Goal: Transaction & Acquisition: Purchase product/service

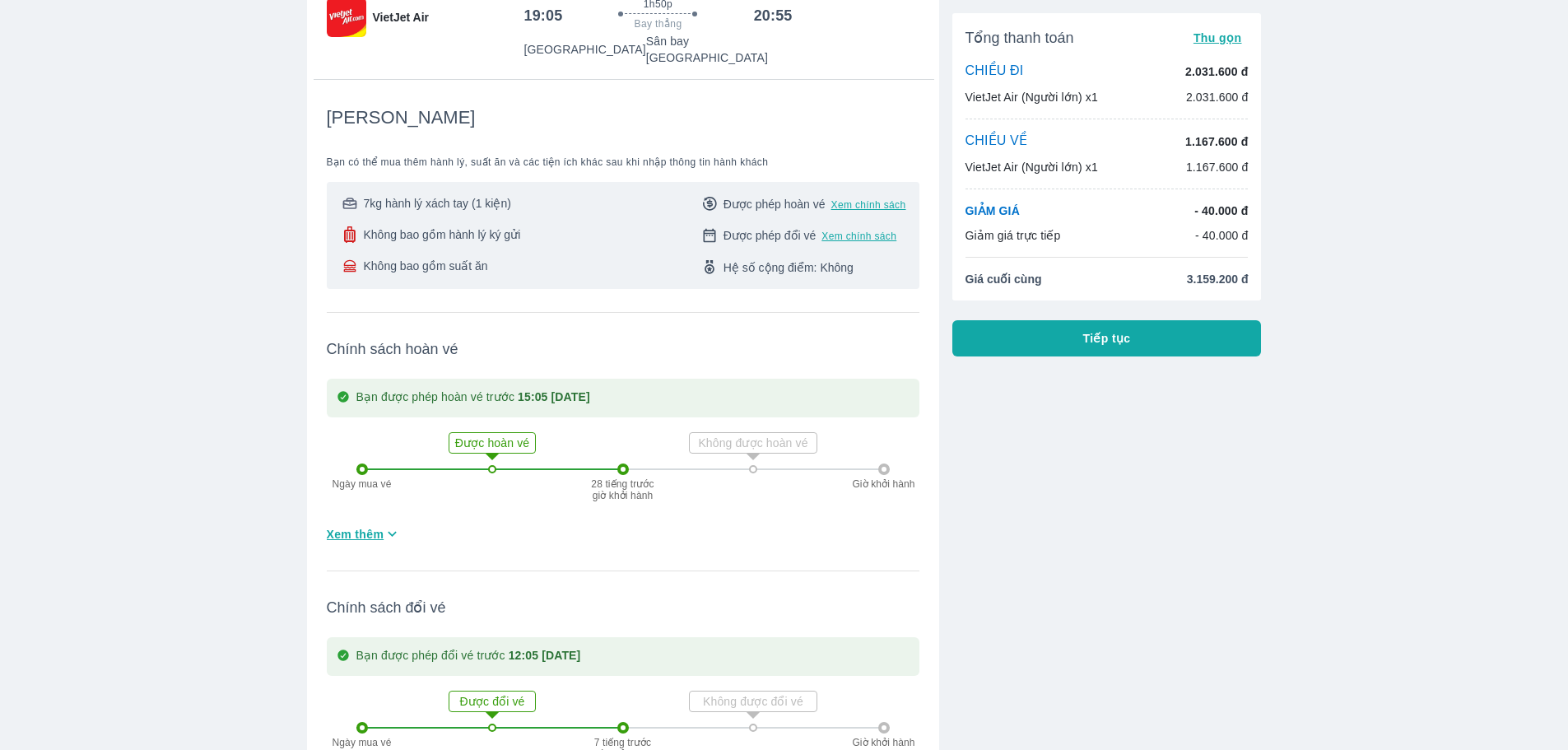
scroll to position [247, 0]
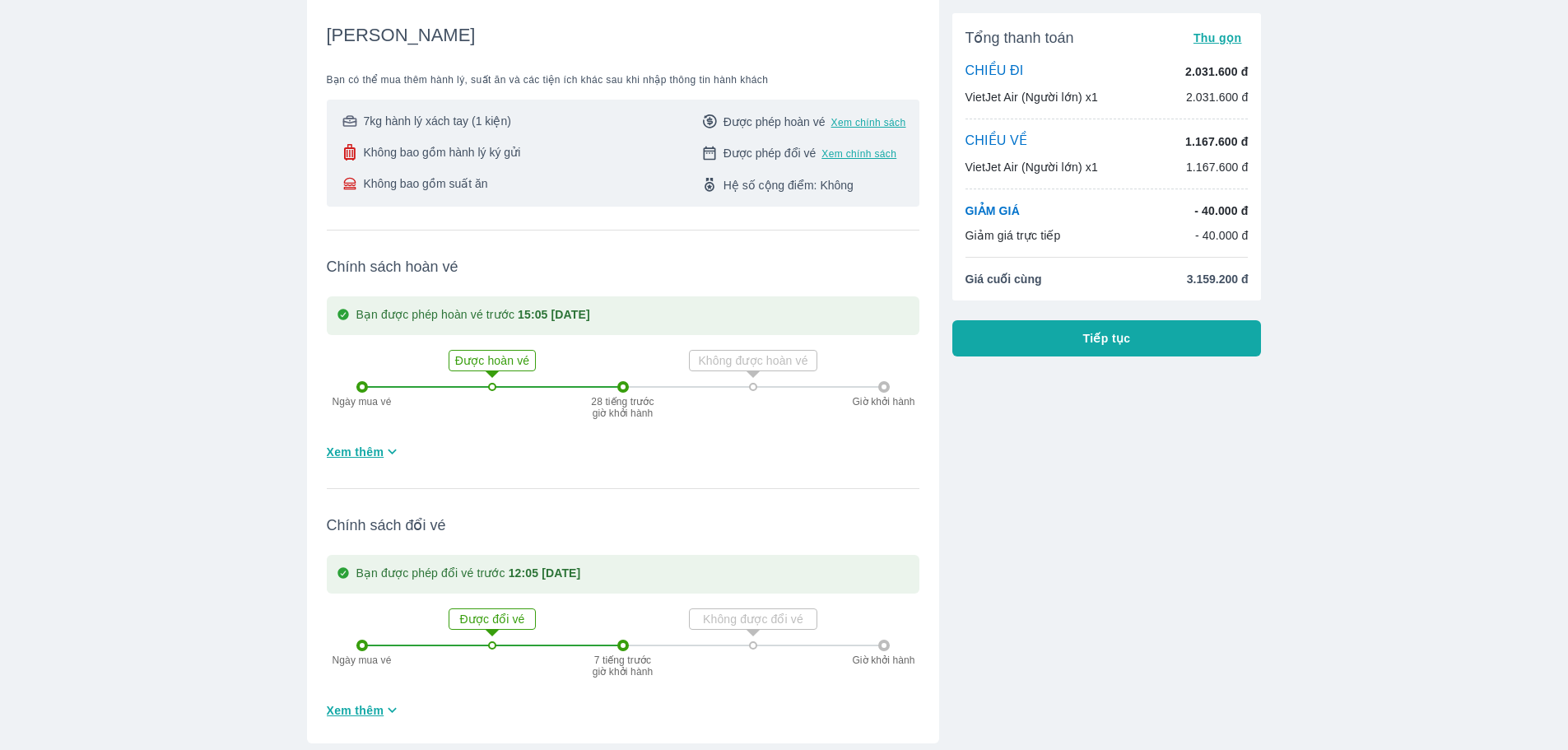
click at [361, 444] on span "Xem thêm" at bounding box center [356, 452] width 58 height 17
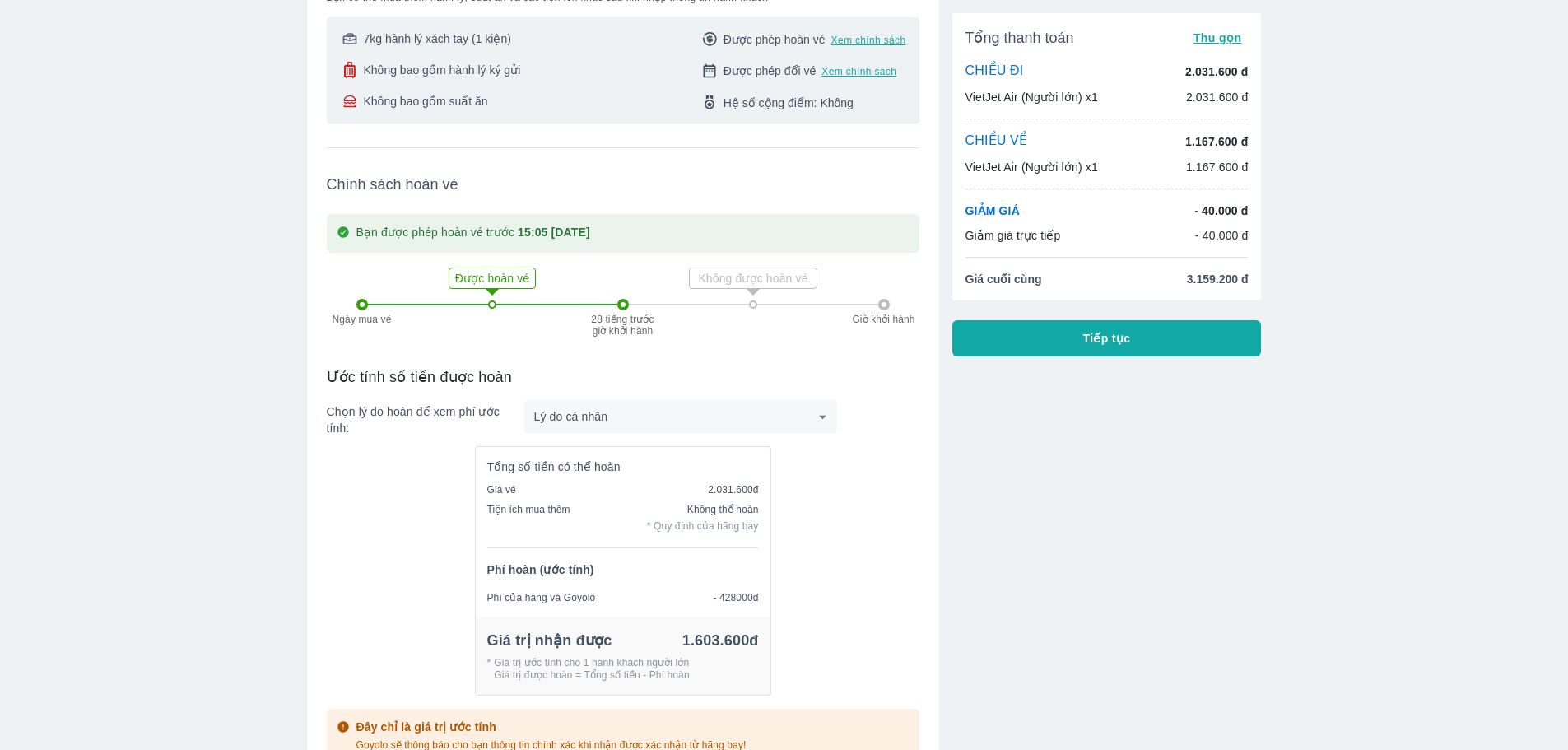
scroll to position [412, 0]
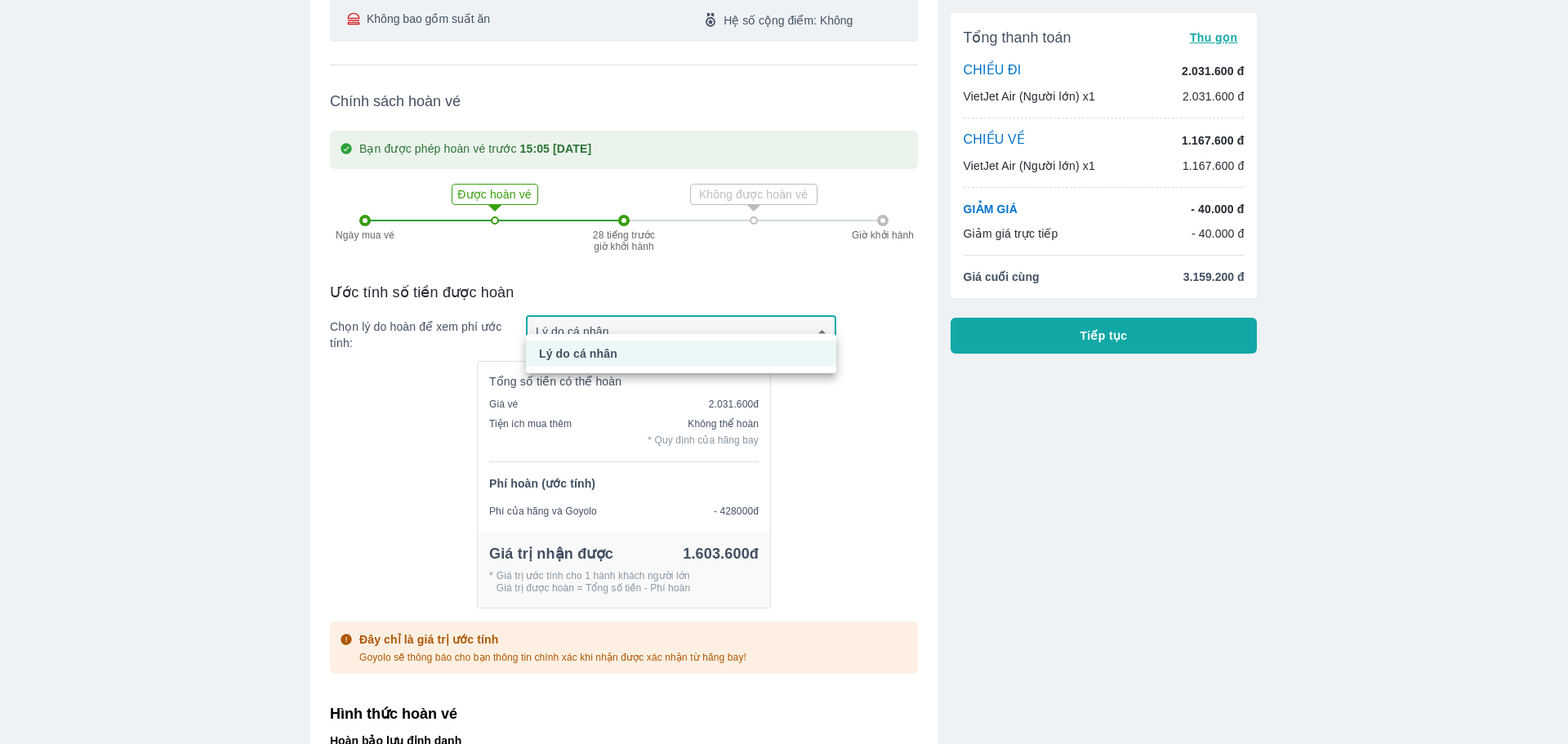
click at [544, 318] on div at bounding box center [784, 372] width 1568 height 744
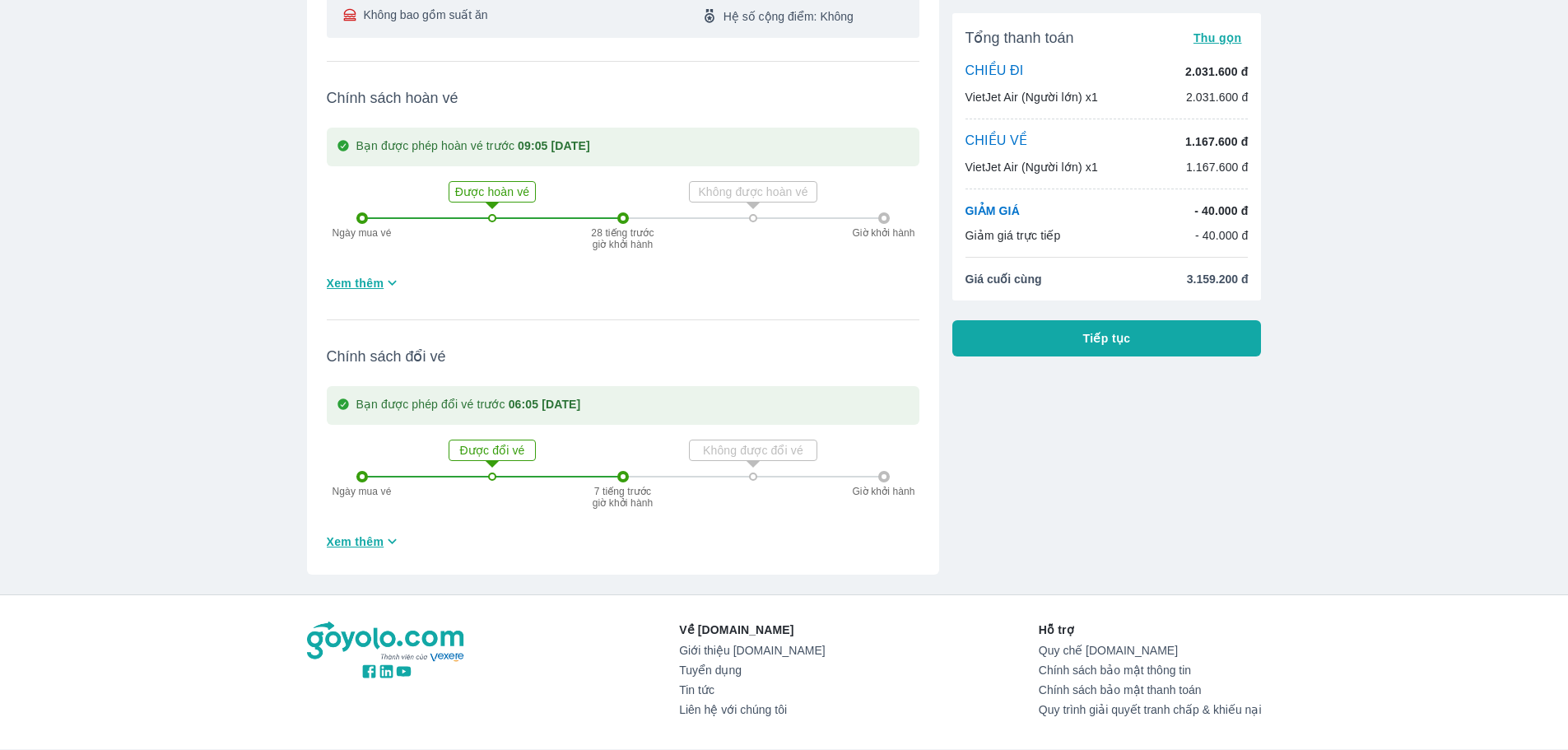
scroll to position [2398, 0]
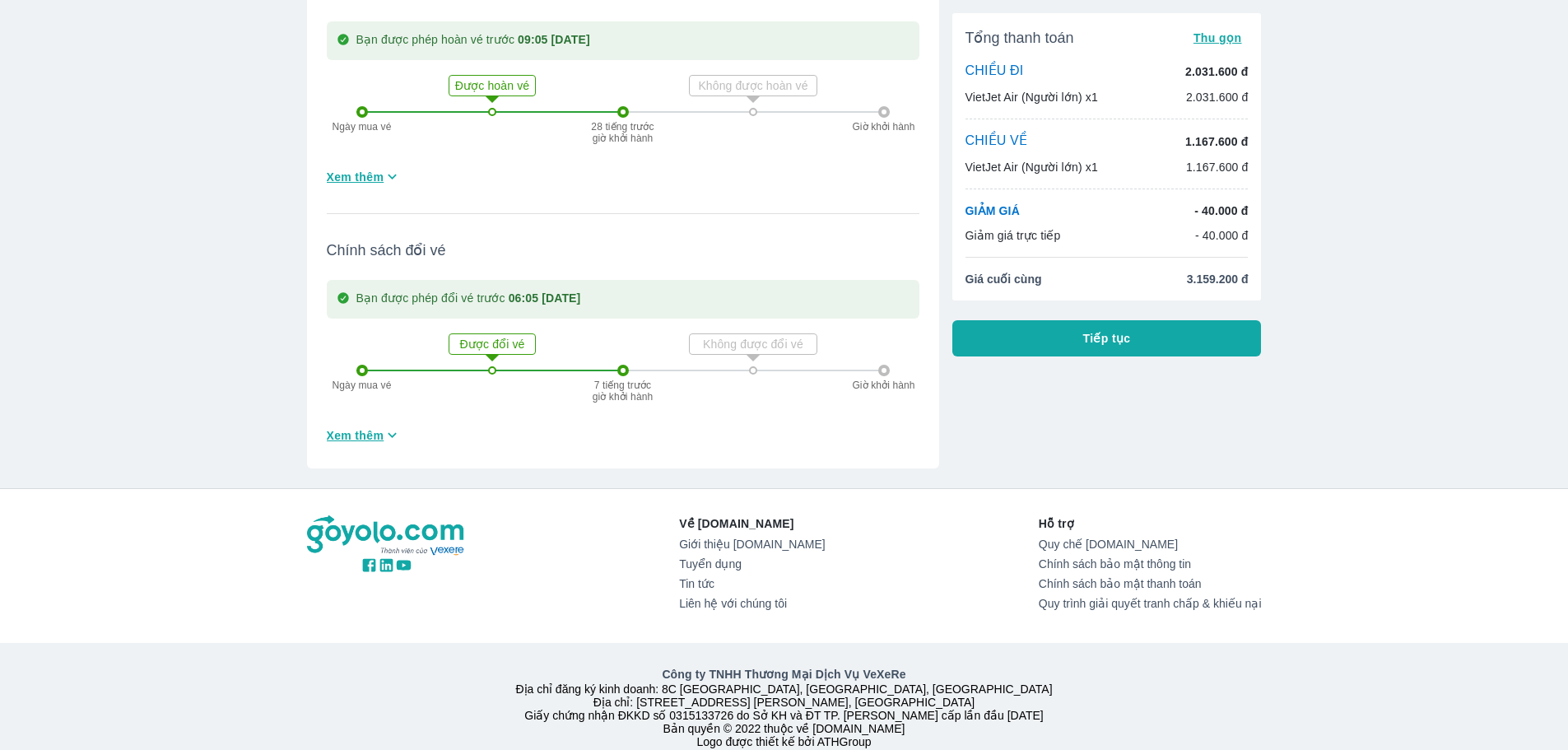
click at [1210, 221] on div "GIẢM GIÁ - 40.000 đ Giảm giá trực tiếp - 40.000 đ" at bounding box center [1107, 222] width 283 height 41
click at [1095, 349] on button "Tiếp tục" at bounding box center [1107, 338] width 310 height 37
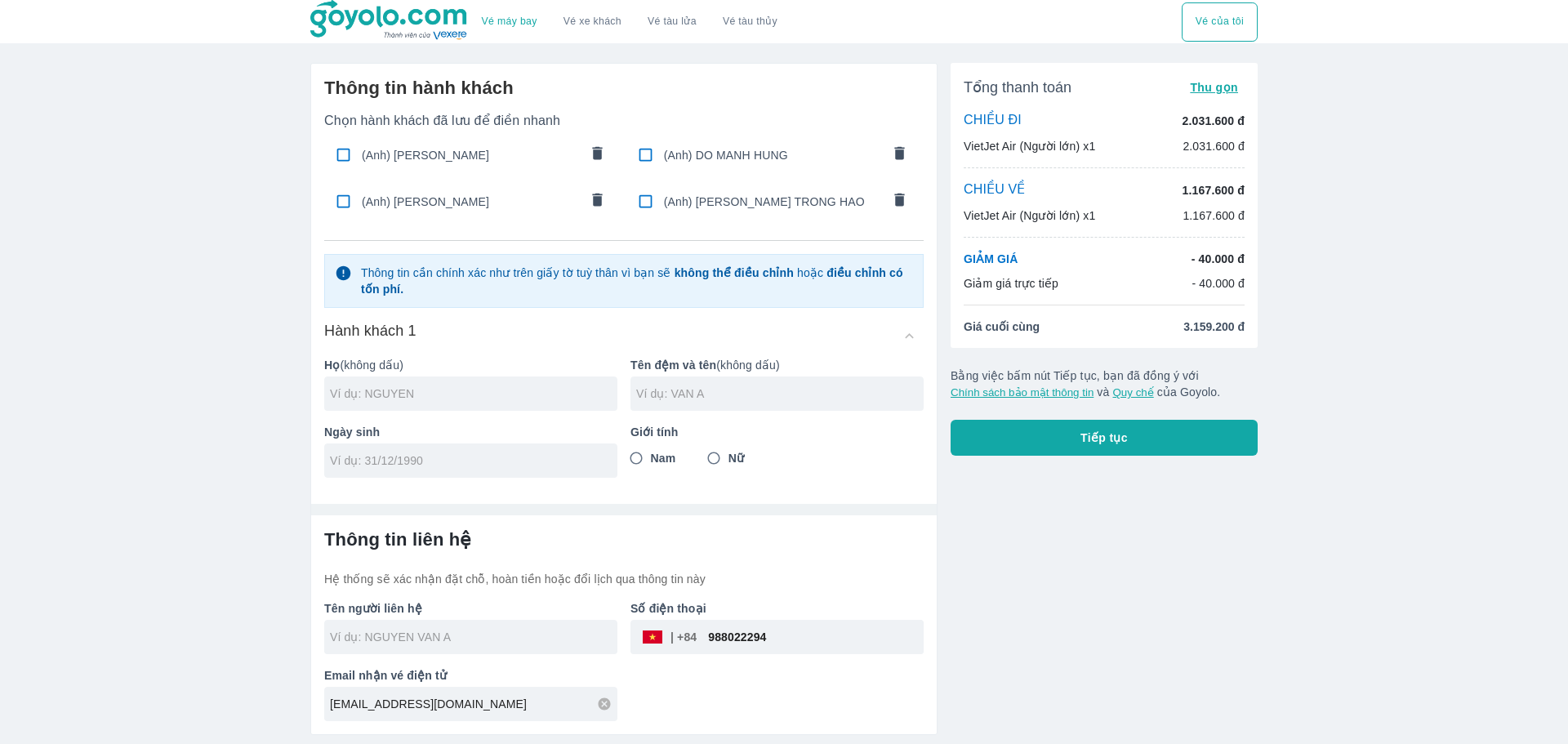
click at [339, 158] on input "checkbox" at bounding box center [343, 154] width 32 height 32
checkbox input "true"
type input "[PERSON_NAME]"
type input "DUC ANH"
type input "[DATE]"
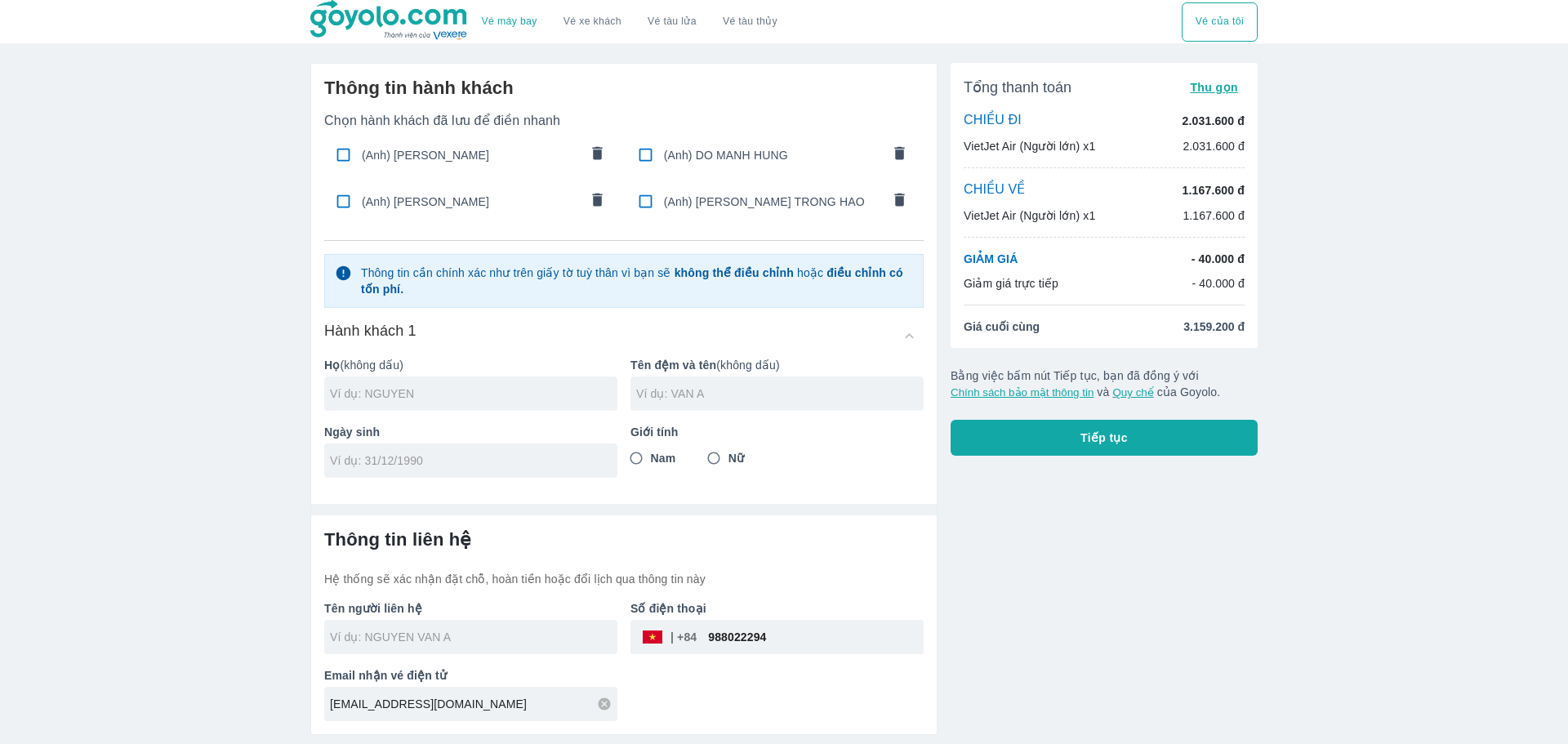
radio input "true"
type input "[PERSON_NAME]"
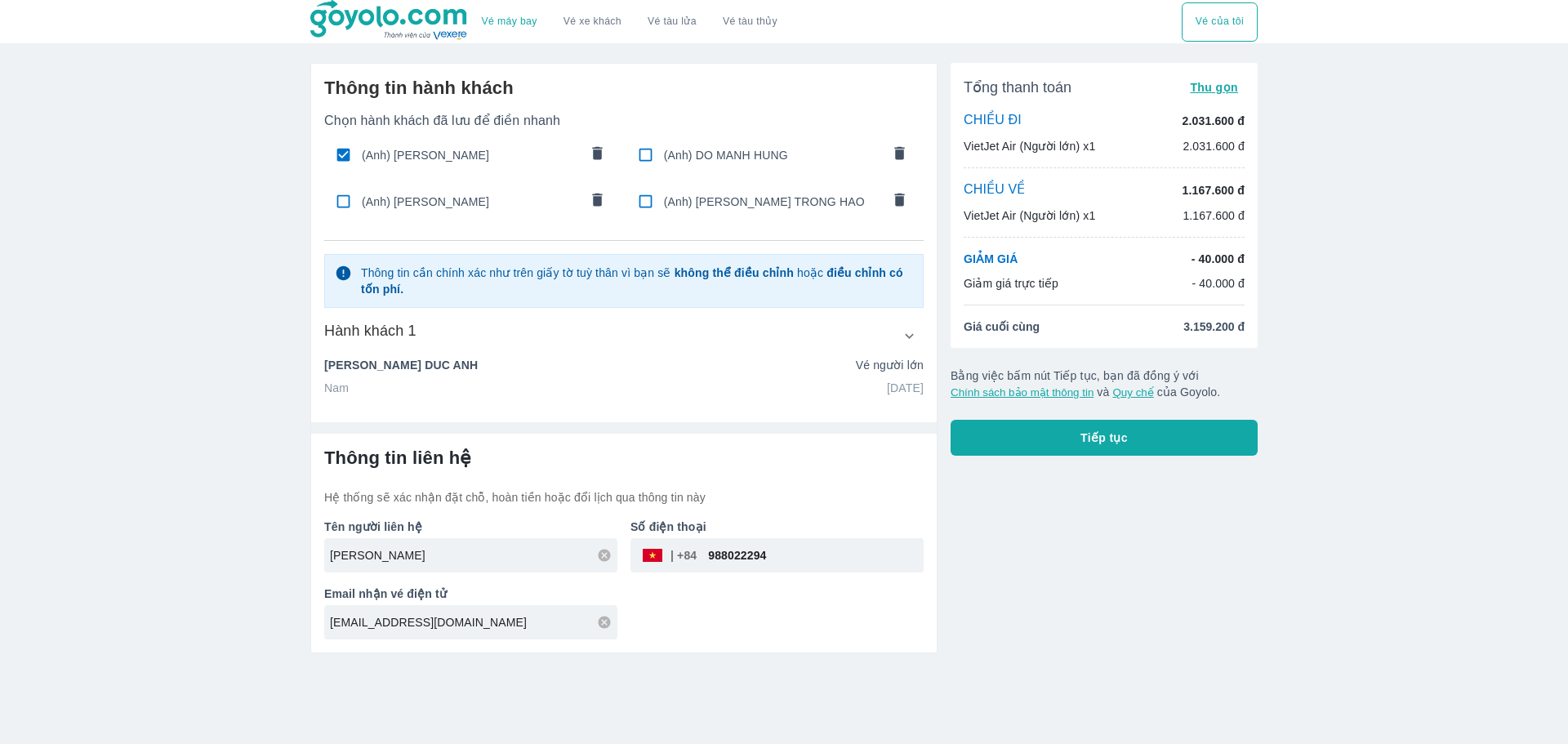
click at [1040, 443] on button "Tiếp tục" at bounding box center [1104, 438] width 307 height 36
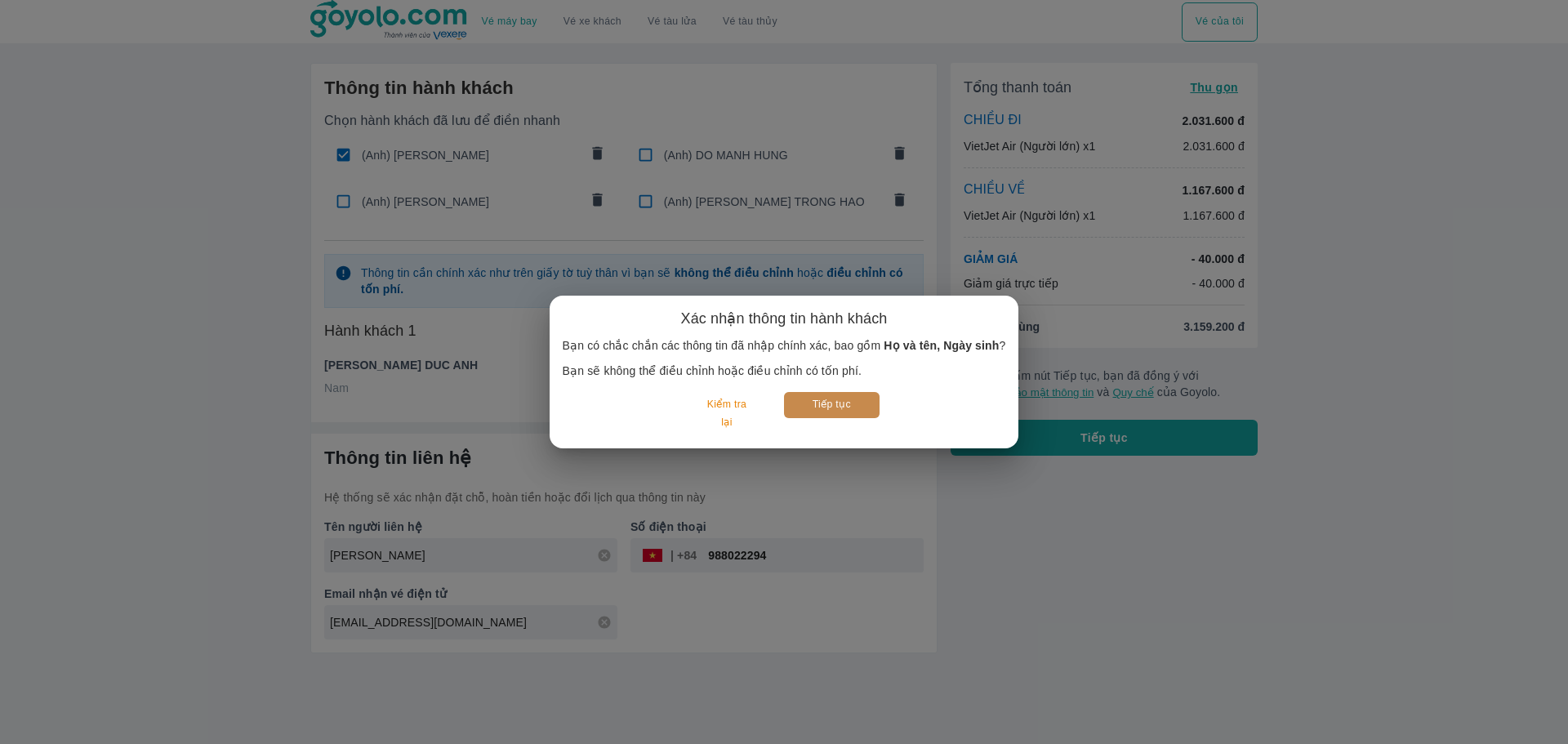
click at [836, 405] on button "Tiếp tục" at bounding box center [831, 404] width 95 height 25
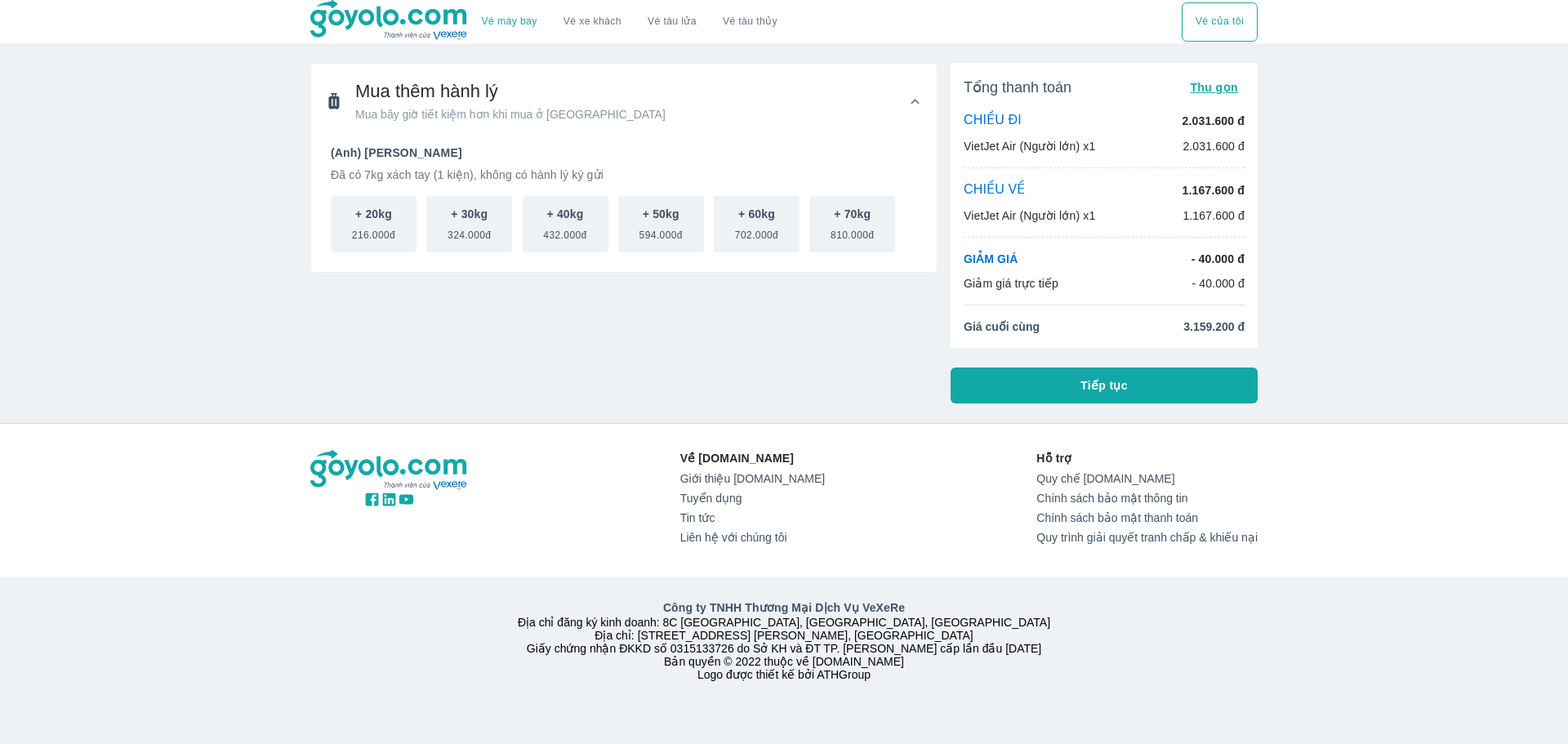
click at [1061, 393] on button "Tiếp tục" at bounding box center [1104, 386] width 307 height 36
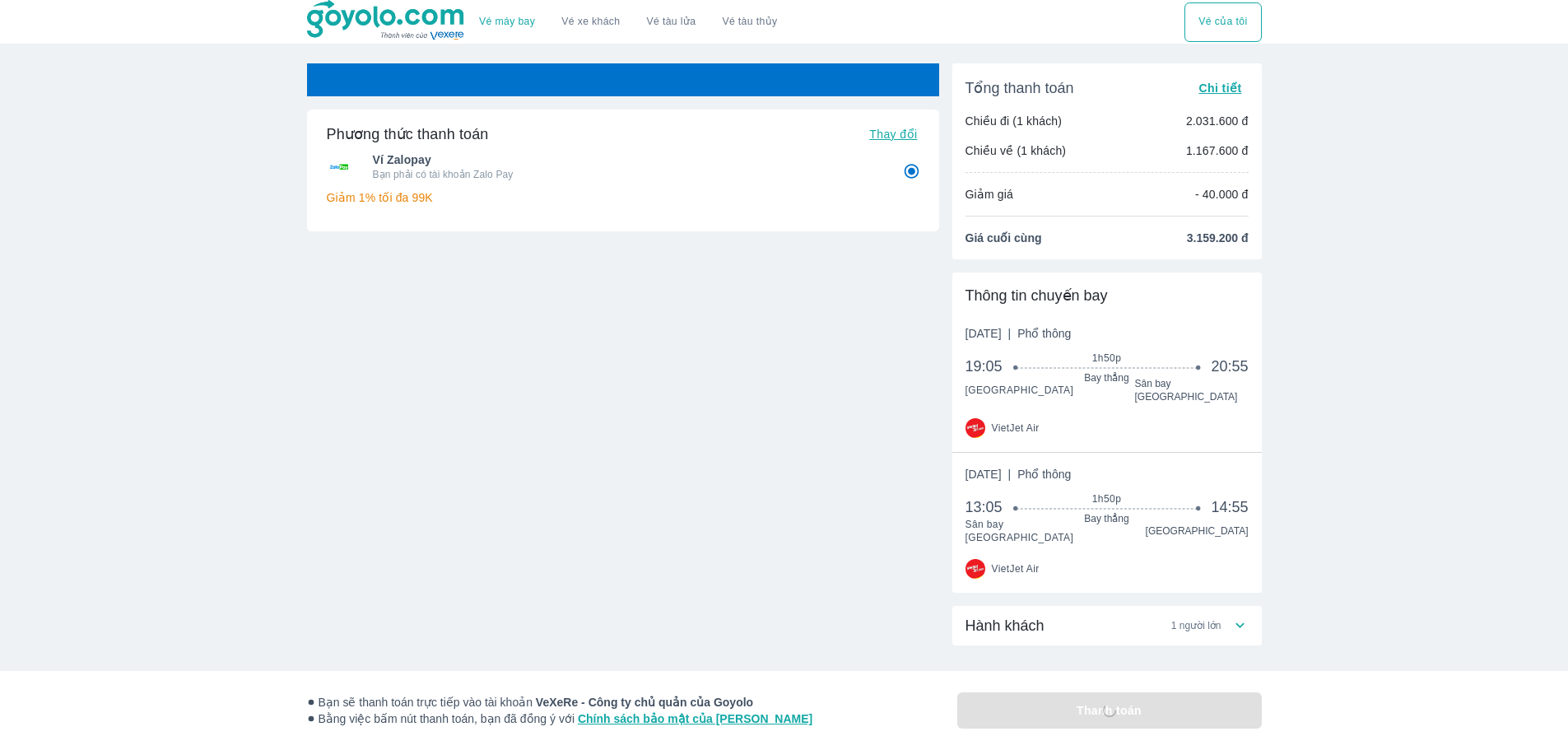
click at [900, 136] on span "Thay đổi" at bounding box center [893, 133] width 48 height 13
radio input "false"
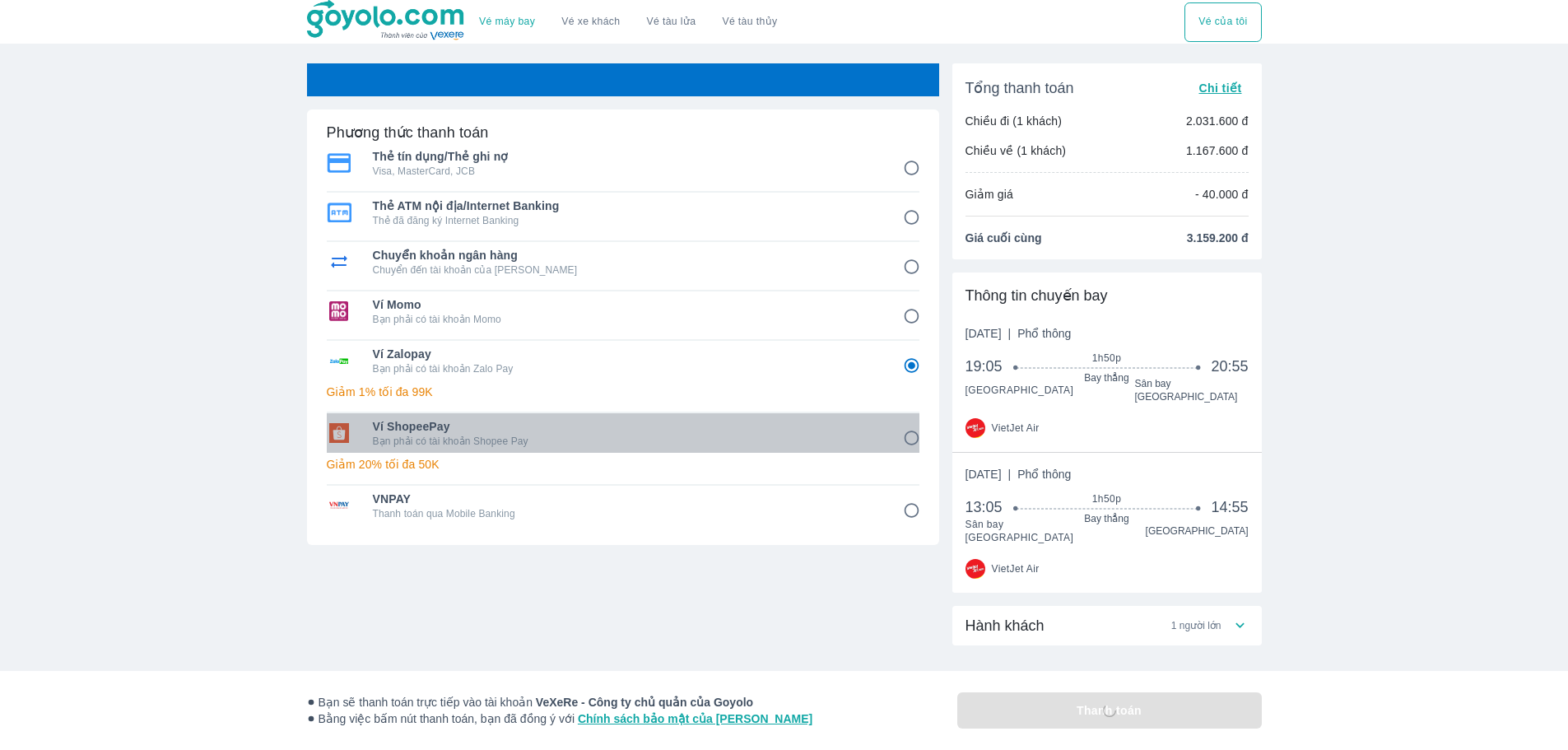
click at [867, 447] on p "Bạn phải có tài khoản Shopee Pay" at bounding box center [627, 440] width 508 height 13
radio input "false"
radio input "true"
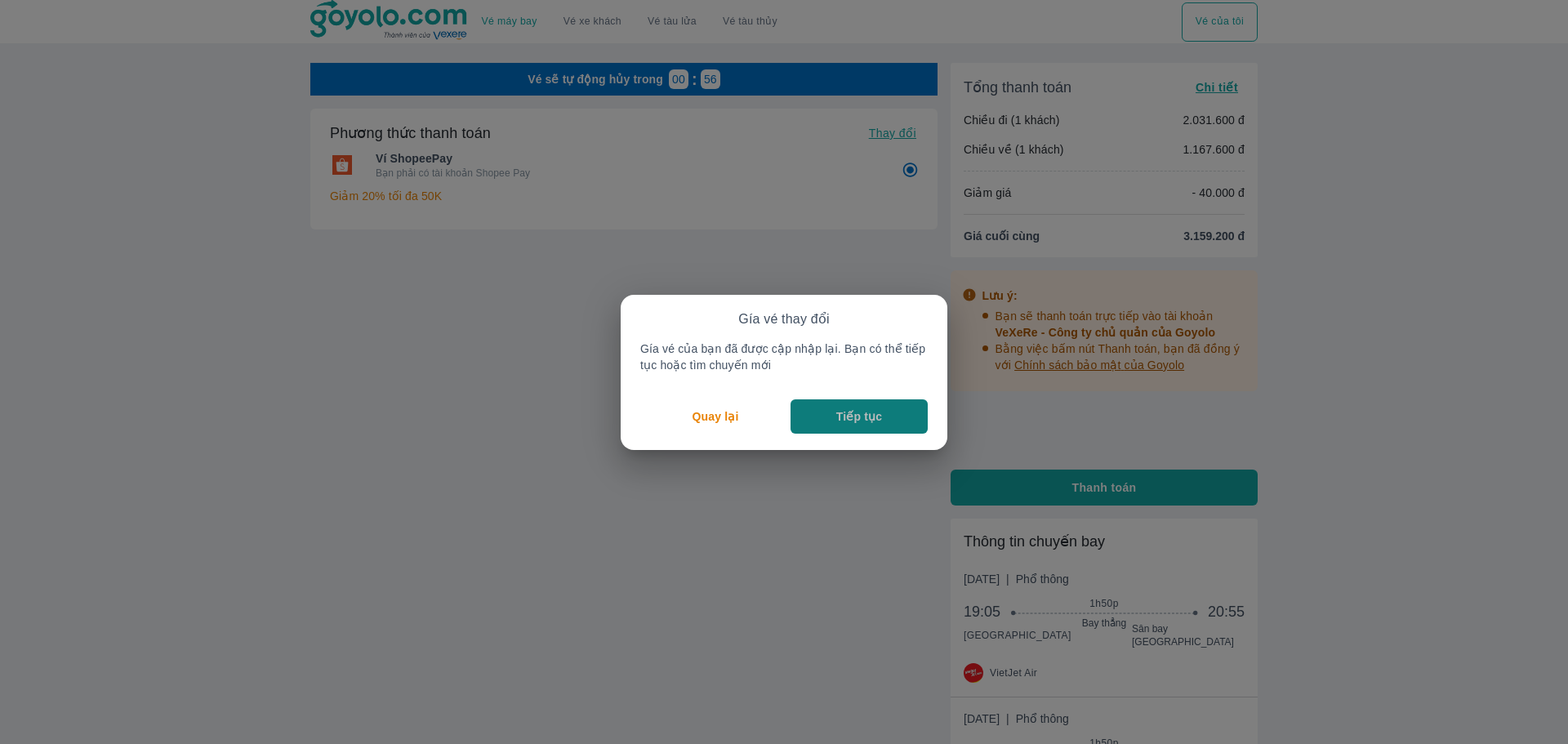
click at [867, 420] on p "Tiếp tục" at bounding box center [859, 416] width 46 height 16
radio input "false"
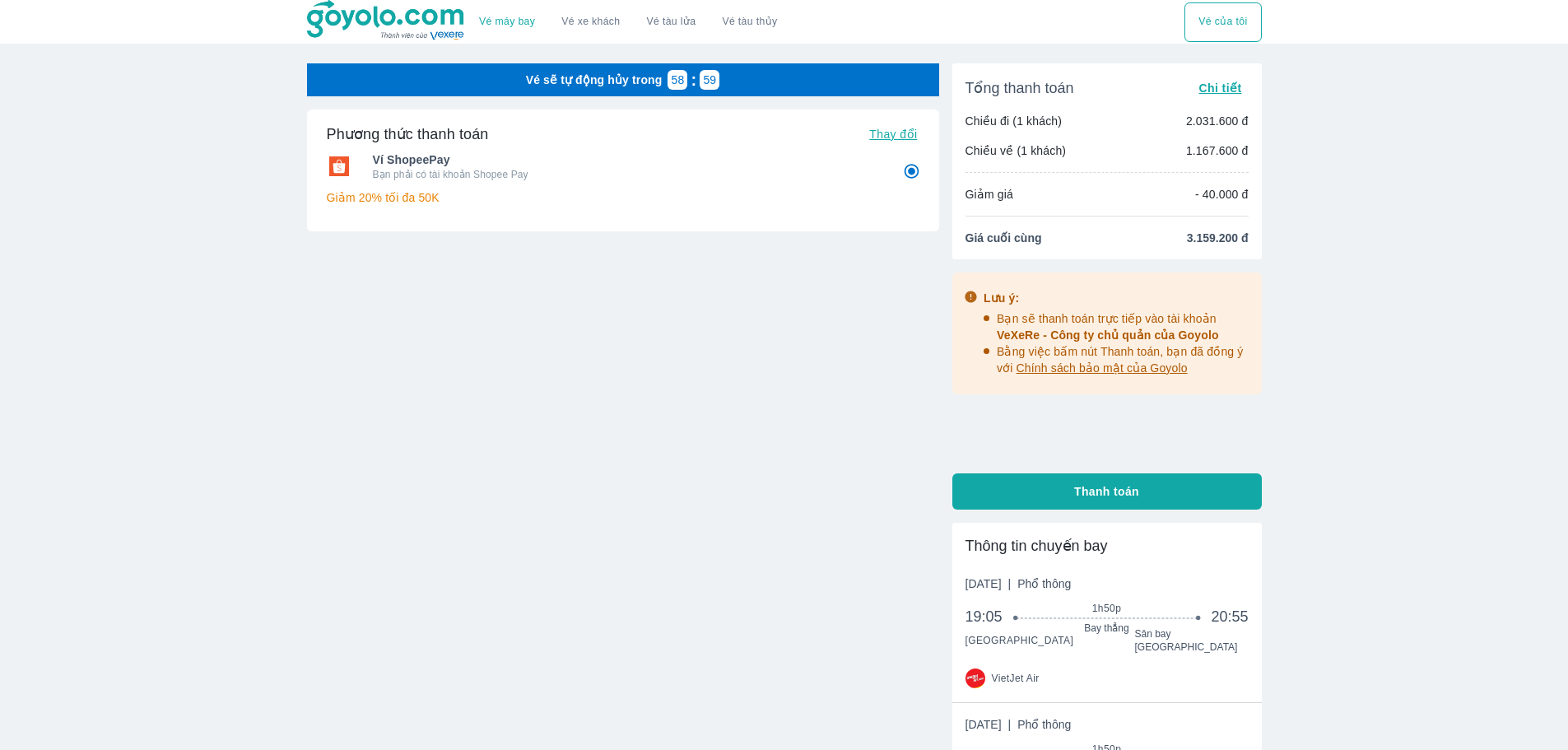
click at [839, 80] on div "Vé sẽ tự động hủy trong 58 : 59" at bounding box center [623, 80] width 632 height 33
